Goal: Information Seeking & Learning: Learn about a topic

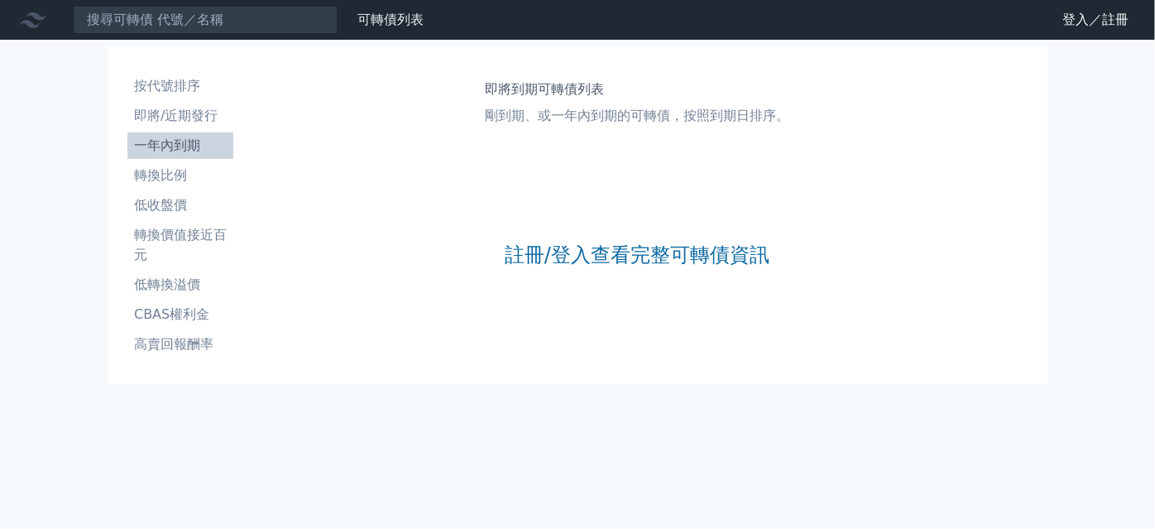
click at [154, 148] on li "一年內到期" at bounding box center [180, 146] width 106 height 20
click at [520, 116] on p "剛到期、或一年內到期的可轉債，按照到期日排序。" at bounding box center [637, 116] width 305 height 20
click at [540, 84] on h1 "即將到期可轉債列表" at bounding box center [637, 89] width 305 height 20
click at [537, 63] on div "按代號排序 即將/近期發行 一年內到期 轉換比例 低收盤價 轉換價值接近百元 低轉換溢價 CBAS權利金 高賣回報酬率 即將到期可轉債列表 剛到期、或一年內到…" at bounding box center [578, 215] width 914 height 311
click at [518, 94] on h1 "即將到期可轉債列表" at bounding box center [637, 89] width 305 height 20
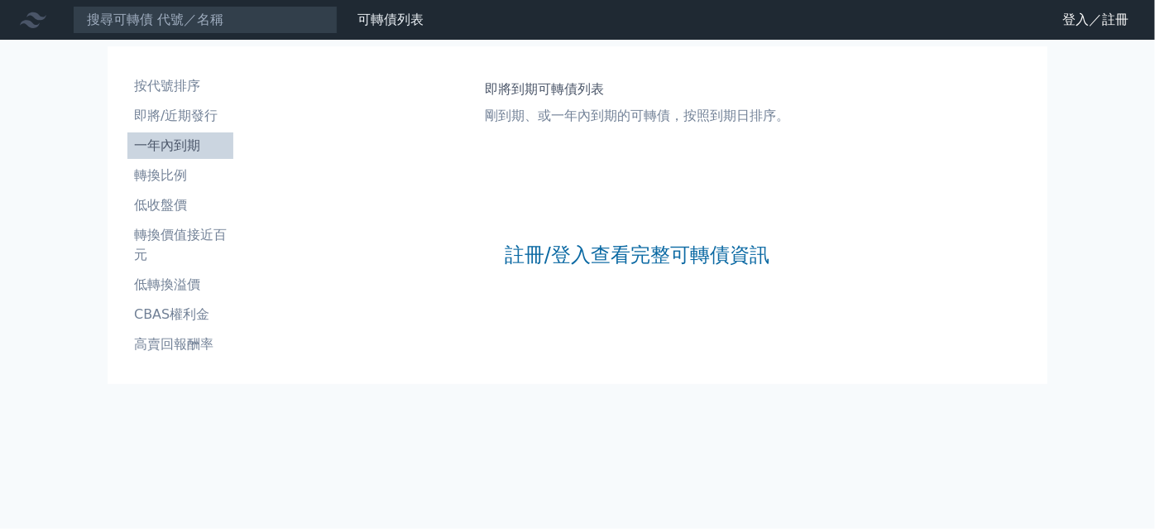
click at [517, 110] on p "剛到期、或一年內到期的可轉債，按照到期日排序。" at bounding box center [637, 116] width 305 height 20
click at [543, 253] on link "註冊/登入查看完整可轉債資訊" at bounding box center [637, 255] width 265 height 26
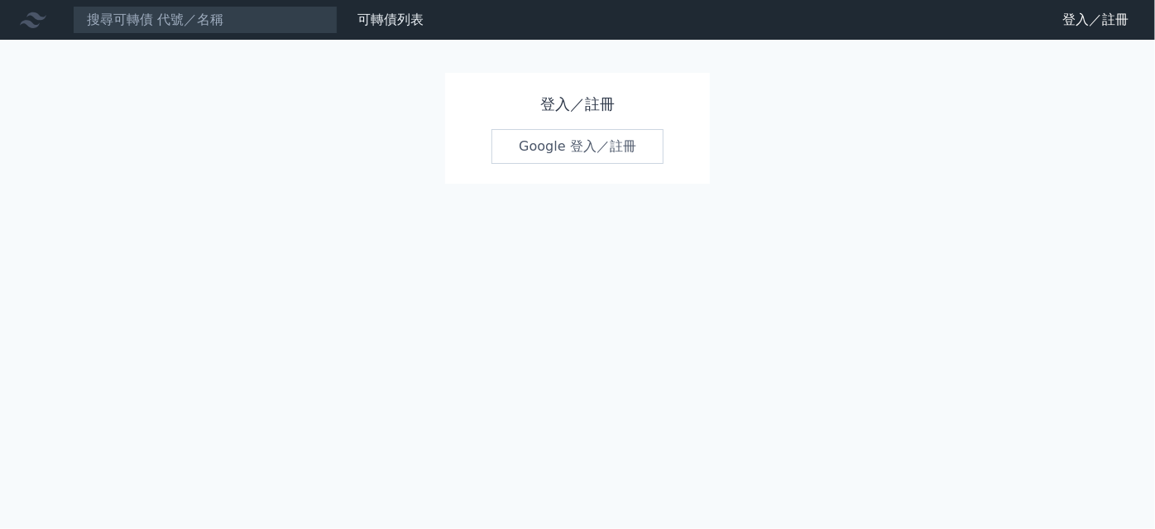
click at [623, 149] on link "Google 登入／註冊" at bounding box center [578, 146] width 172 height 35
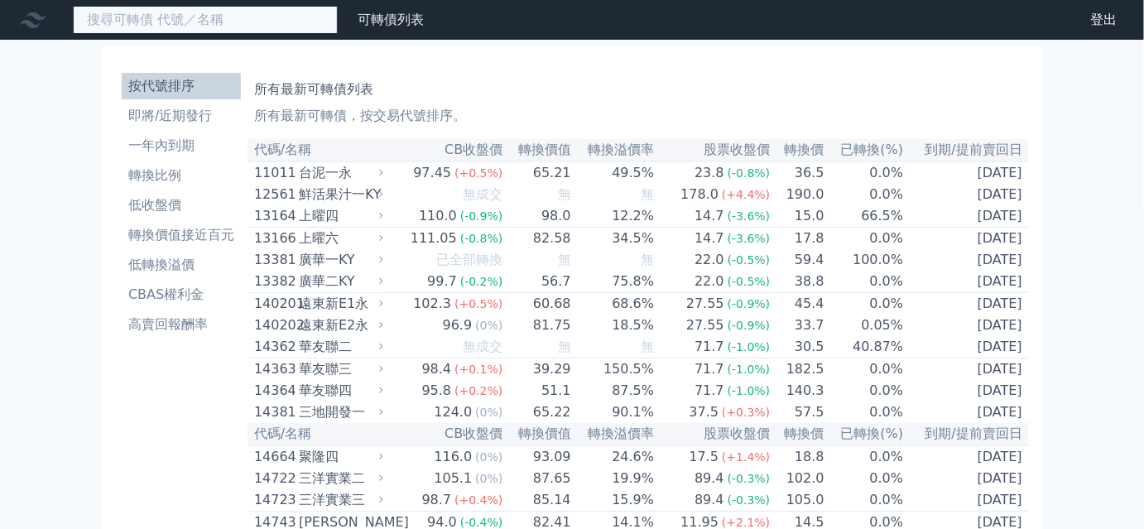
click at [215, 24] on input at bounding box center [205, 20] width 265 height 28
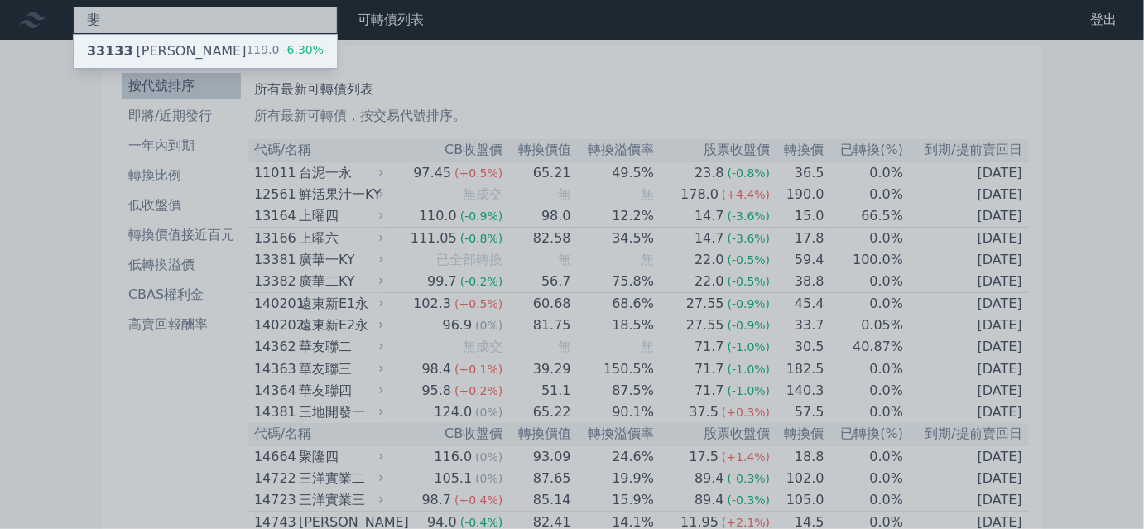
type input "斐"
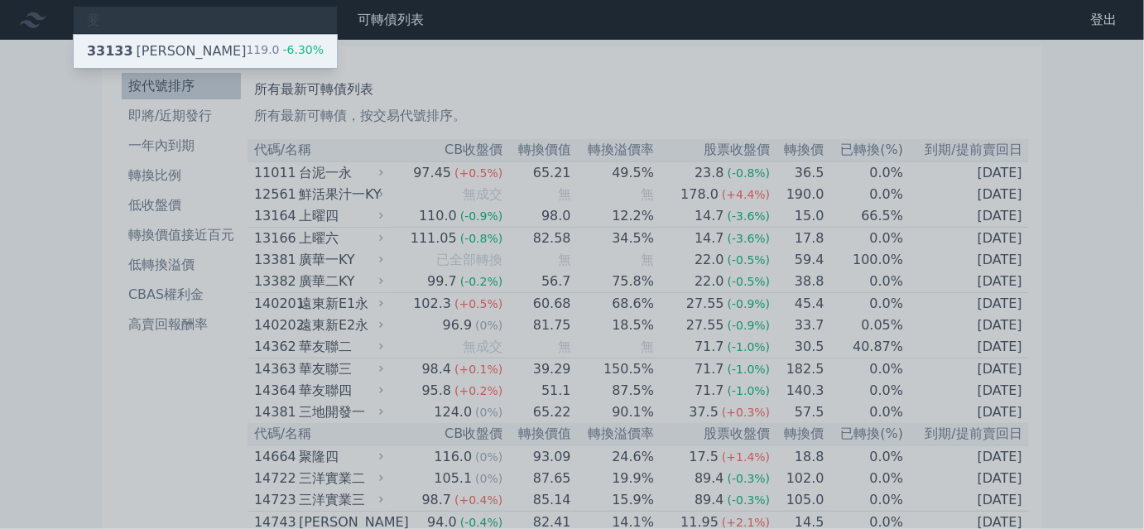
click at [135, 51] on div "33133 [PERSON_NAME]" at bounding box center [167, 51] width 160 height 20
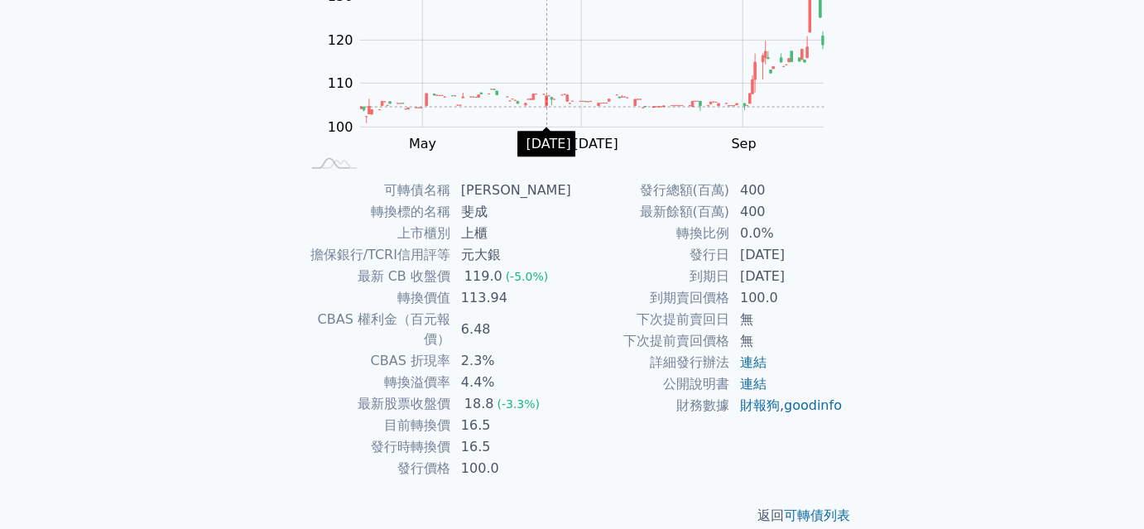
scroll to position [237, 0]
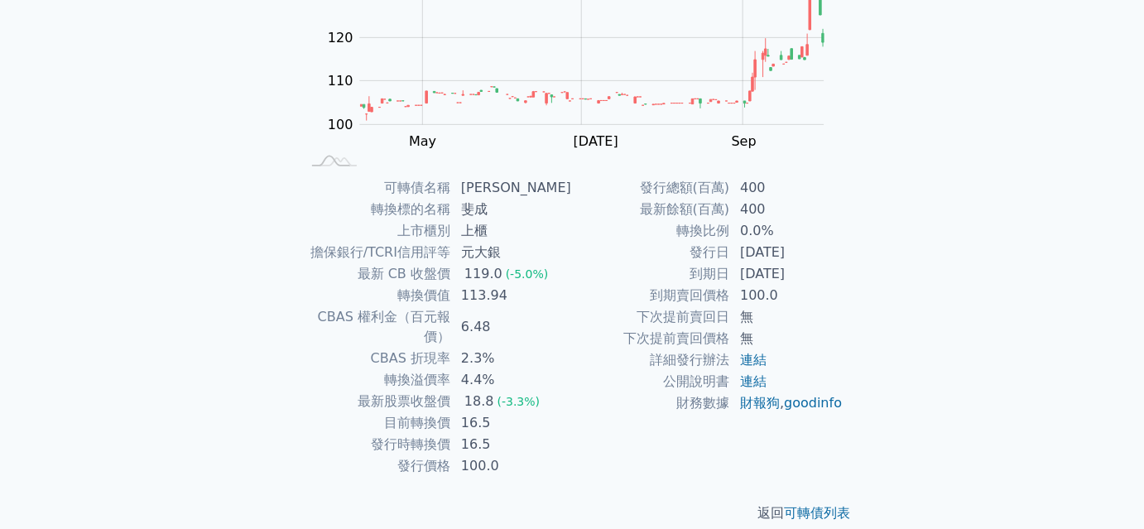
click at [492, 369] on td "4.4%" at bounding box center [511, 380] width 121 height 22
click at [505, 455] on td "100.0" at bounding box center [511, 466] width 121 height 22
